Goal: Task Accomplishment & Management: Manage account settings

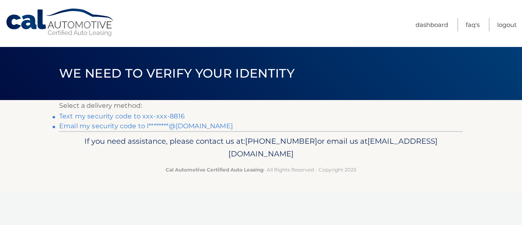
click at [175, 123] on link "Email my security code to l********@yahoo.com" at bounding box center [146, 126] width 174 height 8
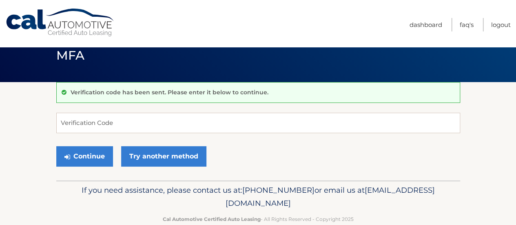
scroll to position [35, 0]
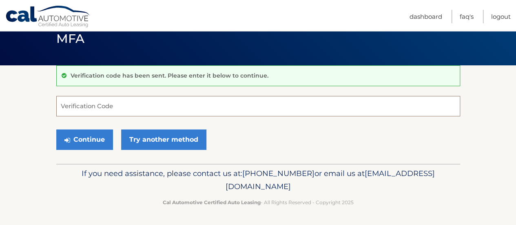
click at [136, 101] on input "Verification Code" at bounding box center [258, 106] width 404 height 20
paste input "052443"
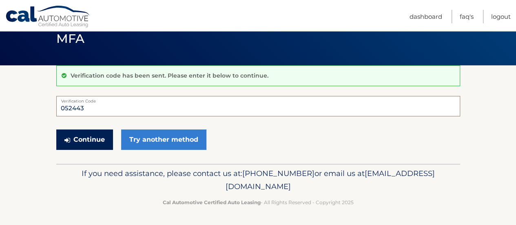
type input "052443"
click at [78, 137] on button "Continue" at bounding box center [84, 139] width 57 height 20
click at [79, 137] on button "Continue" at bounding box center [84, 139] width 57 height 20
click at [97, 109] on input "052443" at bounding box center [258, 106] width 404 height 20
drag, startPoint x: 96, startPoint y: 106, endPoint x: 1, endPoint y: 98, distance: 95.3
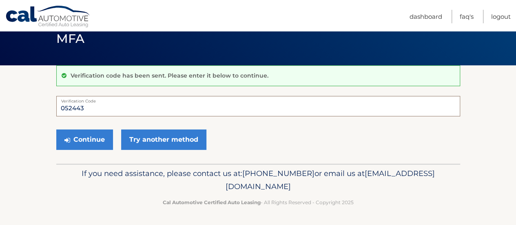
click at [1, 98] on section "Verification code has been sent. Please enter it below to continue. 052443 Veri…" at bounding box center [258, 114] width 516 height 98
type input "052443"
click at [96, 139] on button "Continue" at bounding box center [84, 139] width 57 height 20
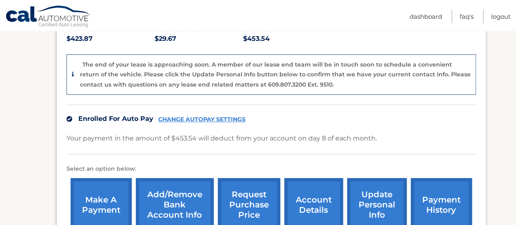
scroll to position [206, 0]
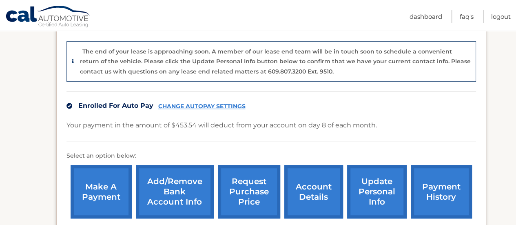
click at [202, 103] on link "CHANGE AUTOPAY SETTINGS" at bounding box center [201, 106] width 87 height 7
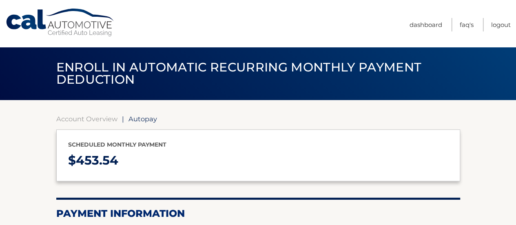
select select "ZWJhNGY3NTAtYjI4MS00ZGQwLWJlMjYtZjU0MjJmM2UzODRl"
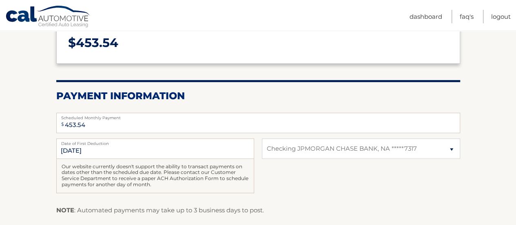
scroll to position [163, 0]
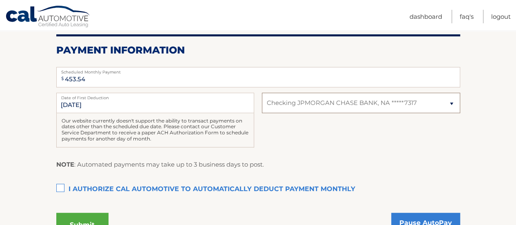
click at [450, 104] on select "Select Bank Account Checking JPMORGAN CHASE BANK, NA *****7317" at bounding box center [361, 103] width 198 height 20
click at [62, 95] on label "Date of First Deduction" at bounding box center [155, 96] width 198 height 7
click at [62, 95] on input "9/8/2025" at bounding box center [155, 103] width 198 height 20
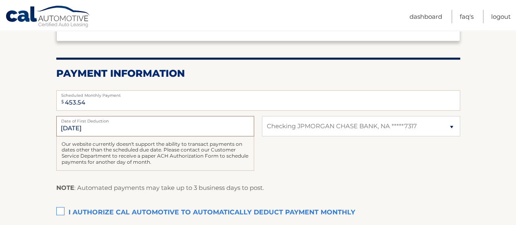
scroll to position [122, 0]
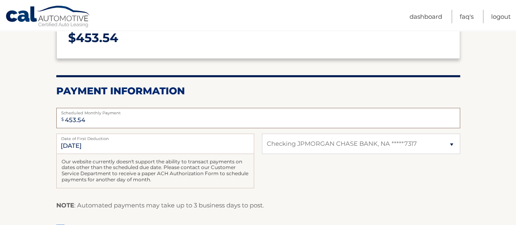
drag, startPoint x: 88, startPoint y: 122, endPoint x: 0, endPoint y: 107, distance: 89.7
click at [0, 107] on section "Account Overview | Autopay Scheduled monthly payment $ 453.54 Payment Informati…" at bounding box center [258, 134] width 516 height 312
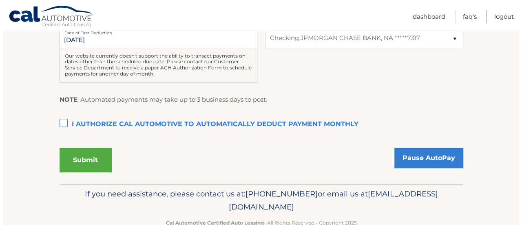
scroll to position [245, 0]
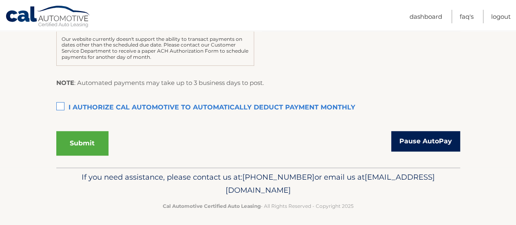
type input "0"
click at [431, 143] on link "Pause AutoPay" at bounding box center [425, 141] width 69 height 20
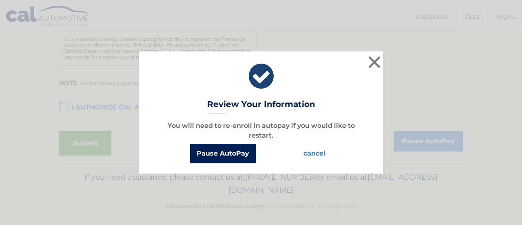
click at [231, 159] on button "Pause AutoPay" at bounding box center [223, 153] width 66 height 20
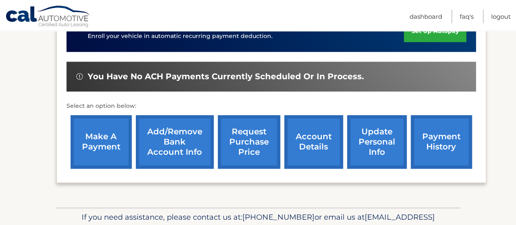
scroll to position [319, 0]
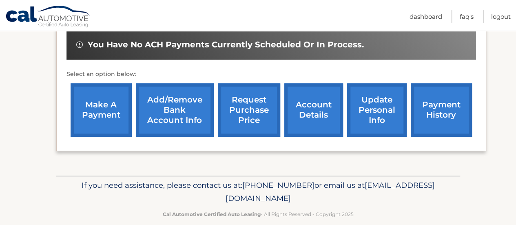
click at [315, 101] on link "account details" at bounding box center [313, 109] width 59 height 53
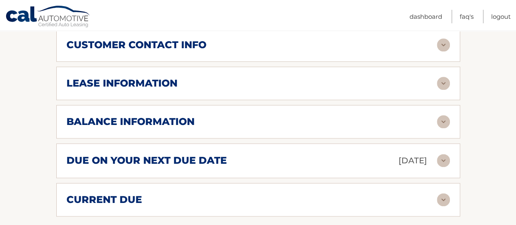
scroll to position [408, 0]
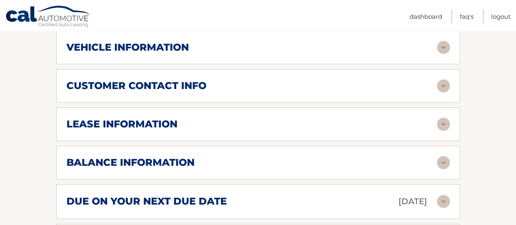
click at [172, 156] on h2 "balance information" at bounding box center [130, 162] width 128 height 12
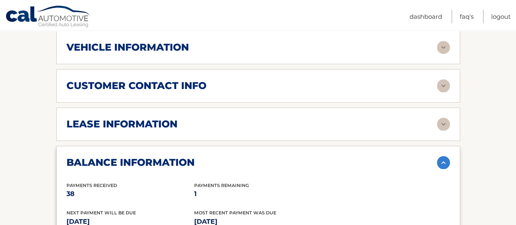
click at [157, 80] on div "customer contact info full name [PERSON_NAME] street address [STREET_ADDRESS][P…" at bounding box center [258, 85] width 404 height 33
click at [170, 79] on h2 "customer contact info" at bounding box center [136, 85] width 140 height 12
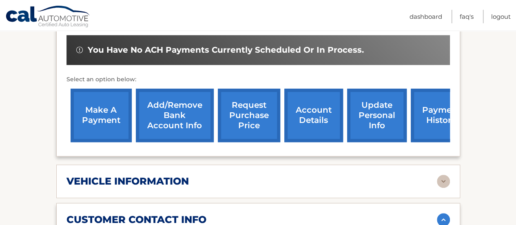
scroll to position [245, 0]
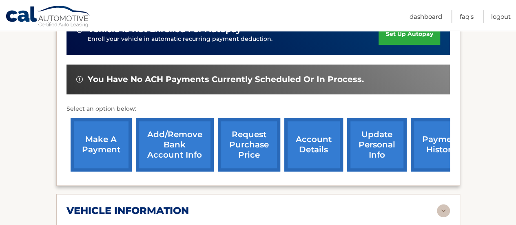
click at [161, 204] on h2 "vehicle information" at bounding box center [127, 210] width 122 height 12
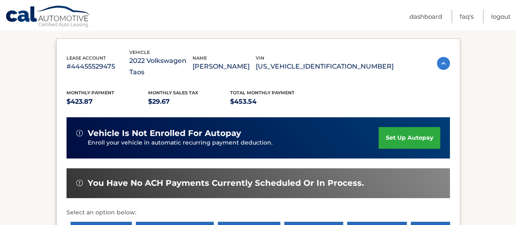
scroll to position [41, 0]
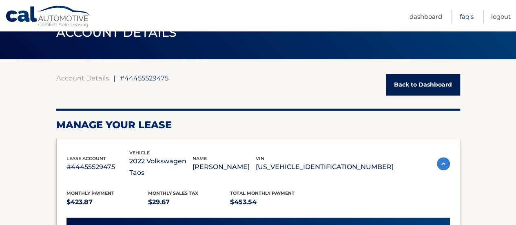
click at [464, 18] on link "FAQ's" at bounding box center [466, 16] width 14 height 13
